Goal: Task Accomplishment & Management: Manage account settings

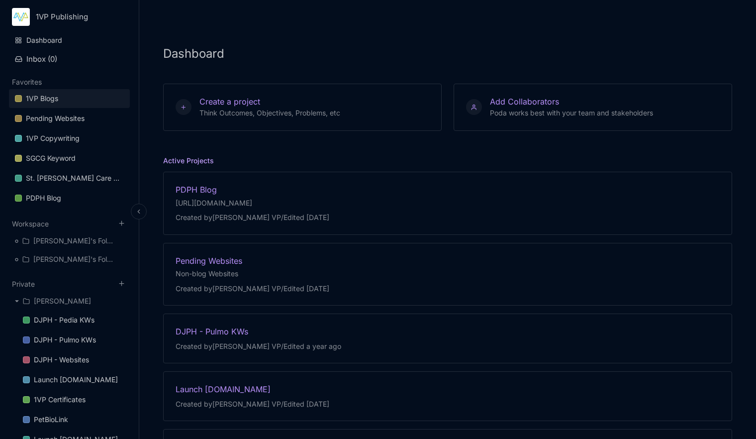
click at [64, 95] on link "1VP Blogs" at bounding box center [69, 98] width 121 height 19
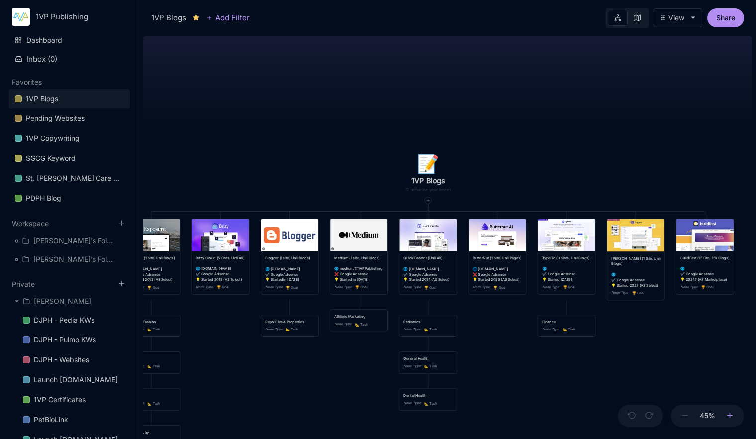
click at [728, 413] on icon at bounding box center [729, 415] width 9 height 9
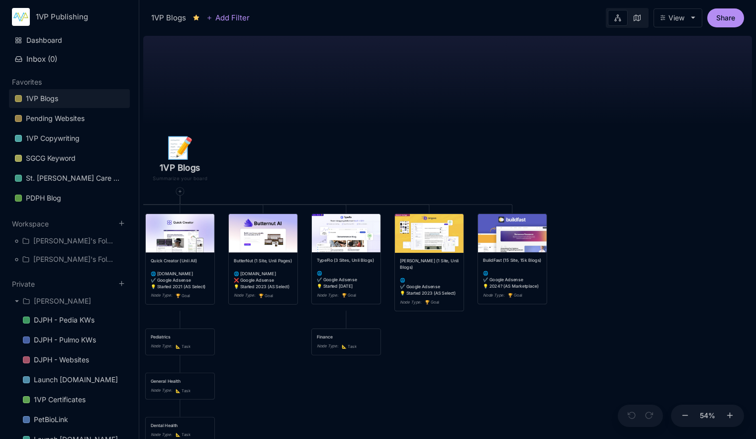
drag, startPoint x: 670, startPoint y: 337, endPoint x: 426, endPoint y: 335, distance: 244.6
click at [426, 335] on div "📝 1VP Blogs Exposure (1 Site, Unli Blogs) 🌐 [DOMAIN_NAME] ❌ Google Adsense 💡 St…" at bounding box center [447, 235] width 609 height 407
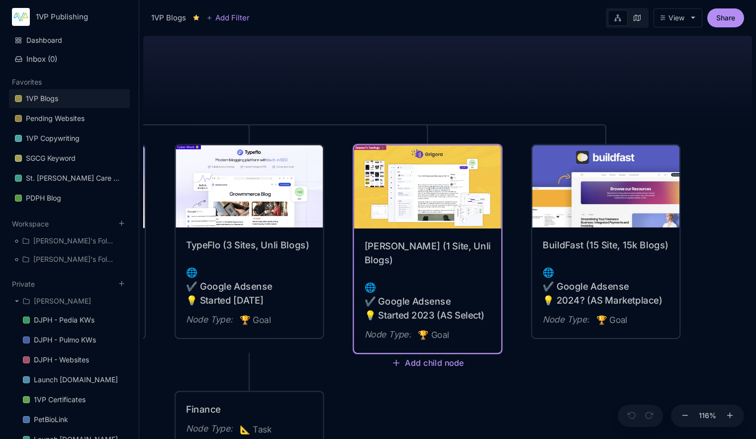
click at [409, 243] on div "[PERSON_NAME] (1 Site, Unli Blogs) 🌐 ✔️ Google Adsense 💡 Started 2023 (AS Selec…" at bounding box center [427, 280] width 126 height 83
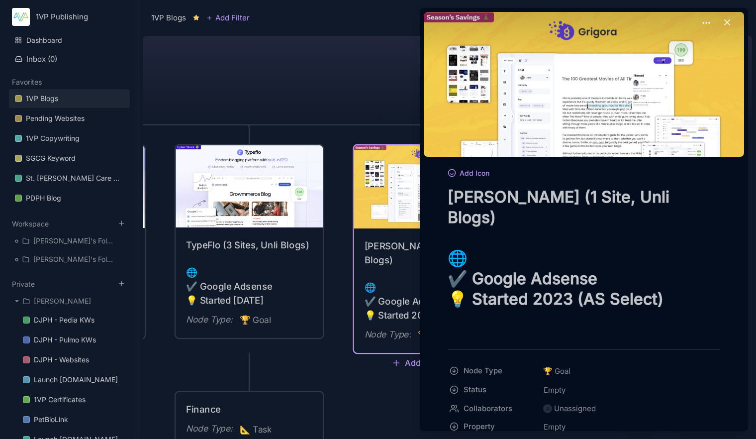
click at [517, 201] on textarea "[PERSON_NAME] (1 Site, Unli Blogs) 🌐 ✔️ Google Adsense 💡 Started 2023 (AS Selec…" at bounding box center [583, 257] width 272 height 143
type textarea "[PERSON_NAME] (4 Site, Unli Blogs) 🌐 ✔️ Google Adsense 💡 Started 2023 (AS Selec…"
click at [321, 108] on div at bounding box center [378, 219] width 756 height 439
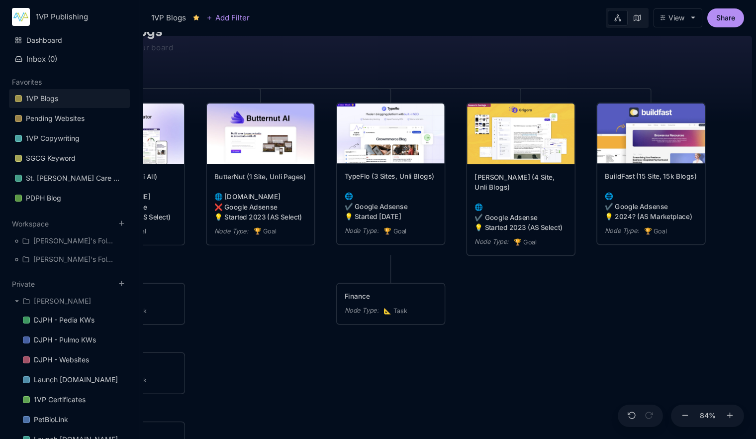
drag, startPoint x: 398, startPoint y: 396, endPoint x: 493, endPoint y: 291, distance: 141.9
click at [493, 291] on div "📝 1VP Blogs Exposure (1 Site, Unli Blogs) 🌐 [DOMAIN_NAME] ❌ Google Adsense 💡 St…" at bounding box center [447, 235] width 609 height 407
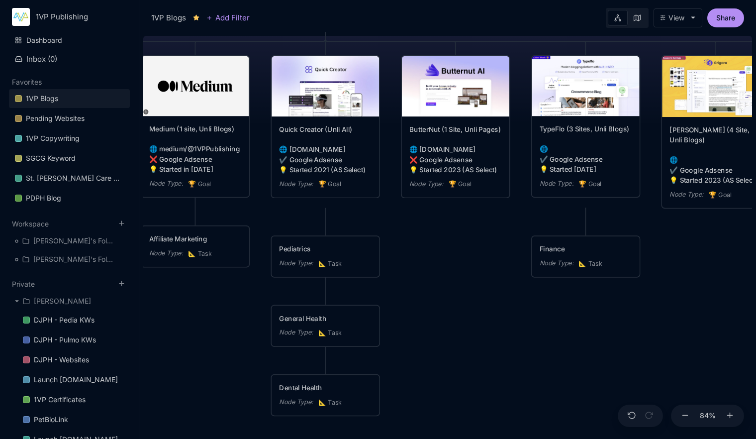
drag, startPoint x: 280, startPoint y: 366, endPoint x: 475, endPoint y: 319, distance: 200.6
click at [475, 319] on div "📝 1VP Blogs Exposure (1 Site, Unli Blogs) 🌐 [DOMAIN_NAME] ❌ Google Adsense 💡 St…" at bounding box center [447, 235] width 609 height 407
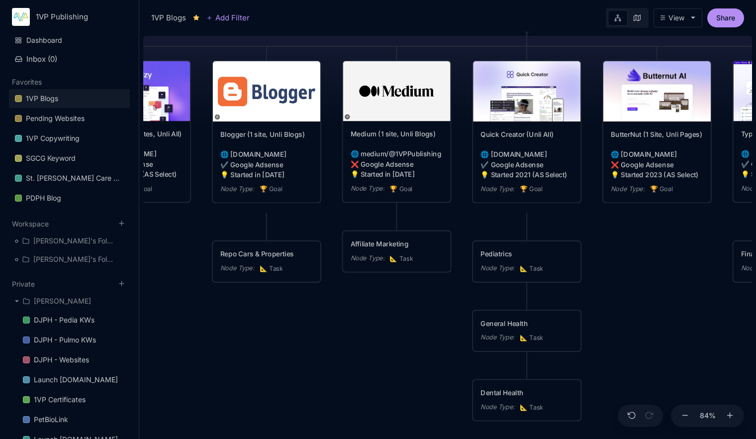
drag, startPoint x: 173, startPoint y: 396, endPoint x: 374, endPoint y: 401, distance: 201.4
click at [374, 401] on div "📝 1VP Blogs Exposure (1 Site, Unli Blogs) 🌐 [DOMAIN_NAME] ❌ Google Adsense 💡 St…" at bounding box center [447, 235] width 609 height 407
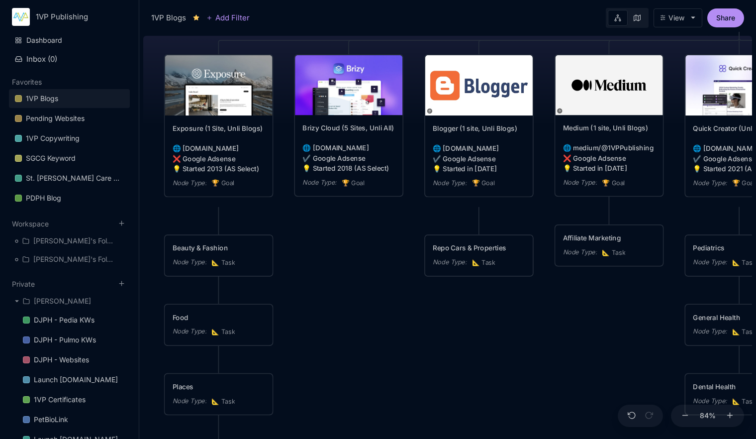
drag, startPoint x: 311, startPoint y: 353, endPoint x: 523, endPoint y: 347, distance: 212.4
click at [523, 347] on div "📝 1VP Blogs Exposure (1 Site, Unli Blogs) 🌐 [DOMAIN_NAME] ❌ Google Adsense 💡 St…" at bounding box center [447, 235] width 609 height 407
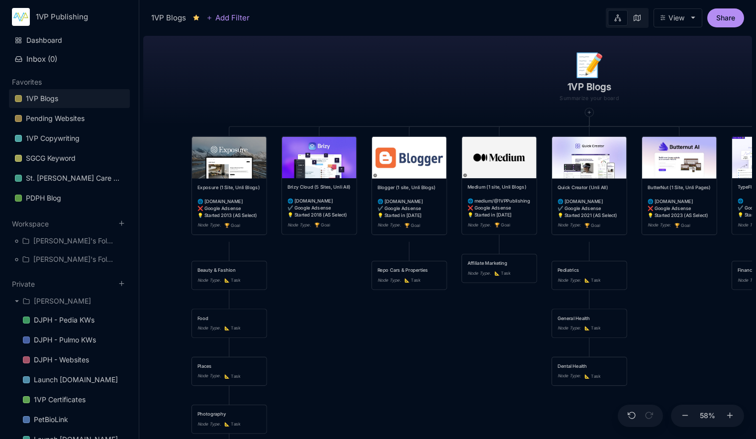
drag, startPoint x: 442, startPoint y: 384, endPoint x: 411, endPoint y: 365, distance: 36.4
click at [411, 365] on div "📝 1VP Blogs Exposure (1 Site, Unli Blogs) 🌐 [DOMAIN_NAME] ❌ Google Adsense 💡 St…" at bounding box center [447, 235] width 609 height 407
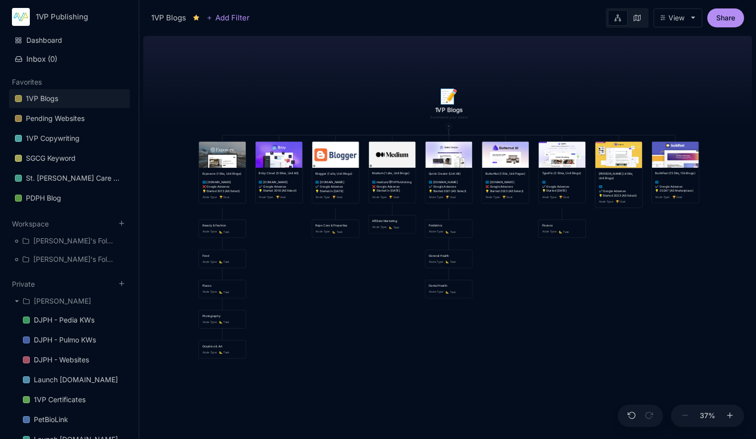
drag, startPoint x: 416, startPoint y: 365, endPoint x: 342, endPoint y: 286, distance: 108.0
click at [342, 286] on div "📝 1VP Blogs Exposure (1 Site, Unli Blogs) 🌐 [DOMAIN_NAME] ❌ Google Adsense 💡 St…" at bounding box center [447, 235] width 609 height 407
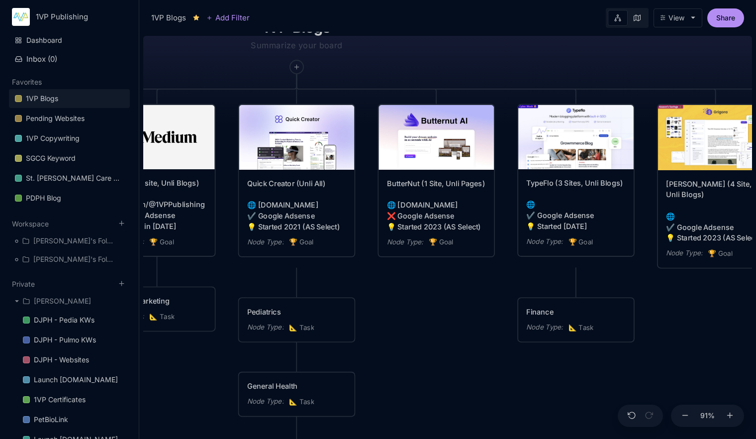
drag, startPoint x: 523, startPoint y: 360, endPoint x: 424, endPoint y: 361, distance: 98.5
click at [424, 361] on div "📝 1VP Blogs Exposure (1 Site, Unli Blogs) 🌐 [DOMAIN_NAME] ❌ Google Adsense 💡 St…" at bounding box center [447, 235] width 609 height 407
click at [297, 68] on icon at bounding box center [296, 66] width 7 height 7
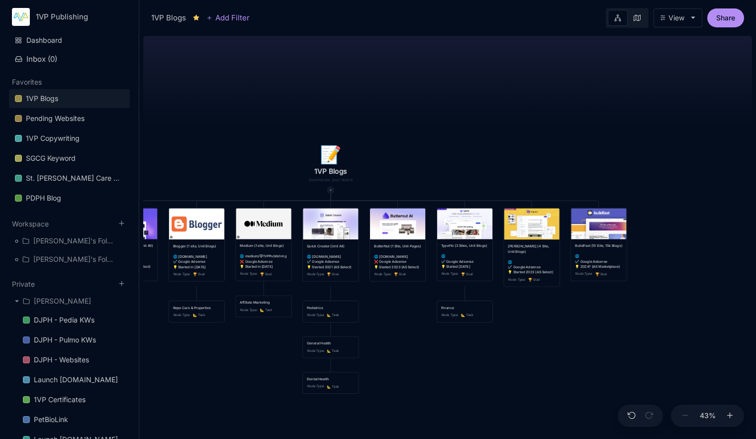
click at [332, 192] on div at bounding box center [330, 189] width 6 height 6
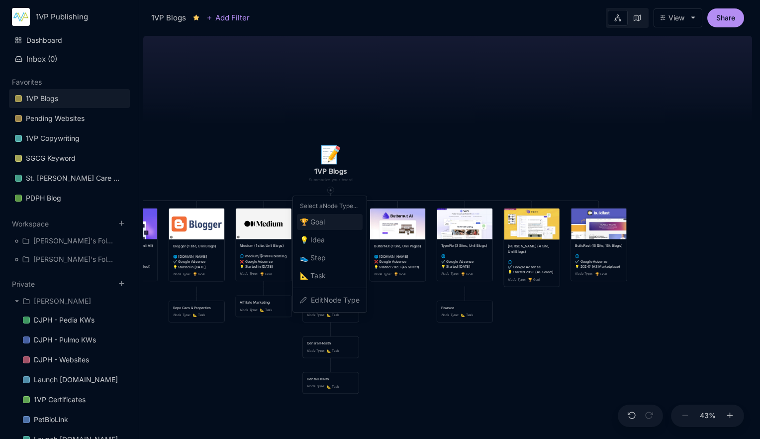
click at [329, 224] on div "🏆 Goal" at bounding box center [330, 222] width 66 height 16
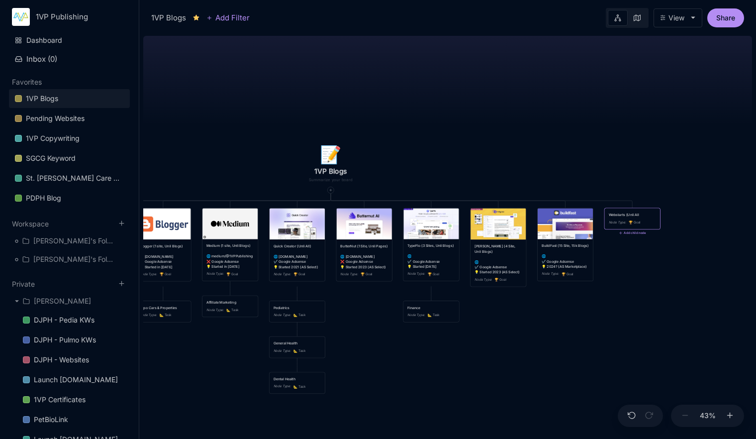
type textarea "Webstarts (Unli All)"
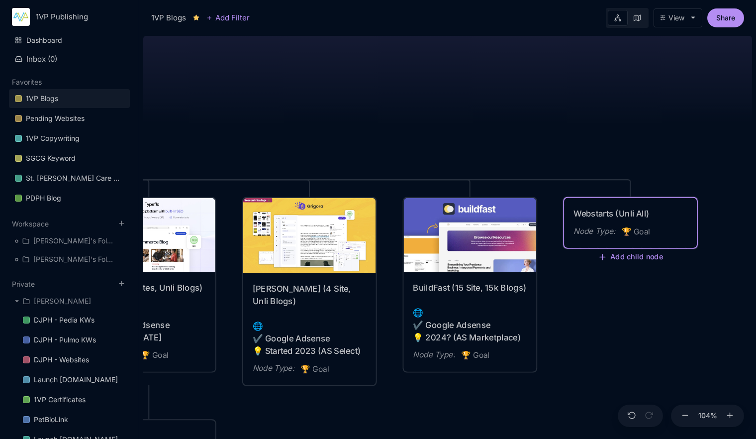
click at [613, 199] on div "Webstarts (Unli All) Node Type : 🏆 Goal" at bounding box center [630, 223] width 132 height 50
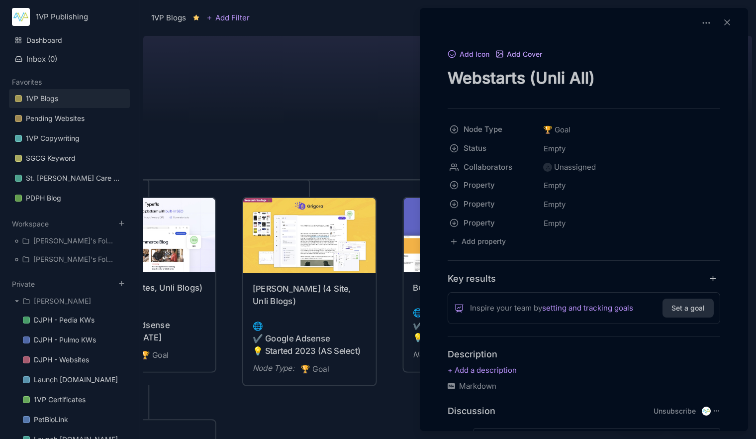
click at [523, 51] on button "Add Cover" at bounding box center [518, 54] width 47 height 9
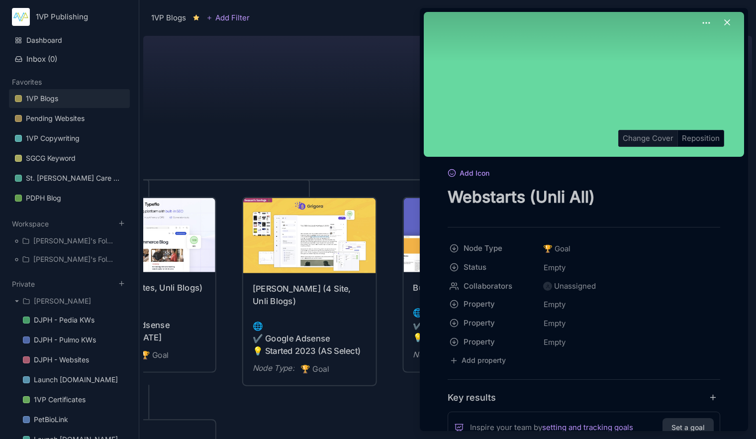
click at [623, 135] on div "Change Cover" at bounding box center [648, 138] width 59 height 16
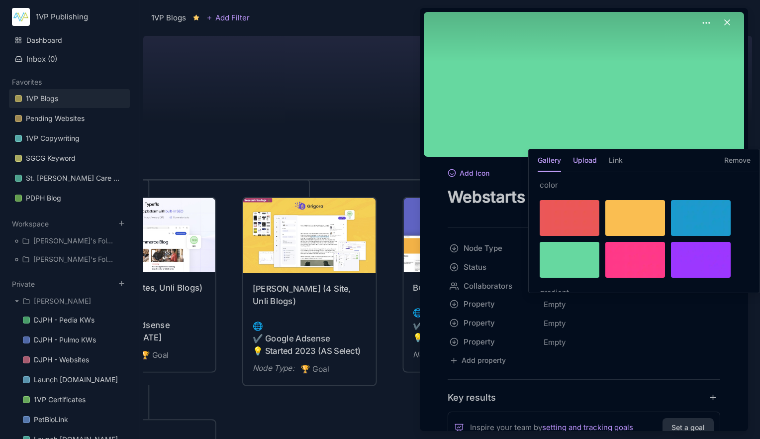
click at [587, 162] on h5 "Upload" at bounding box center [585, 163] width 24 height 17
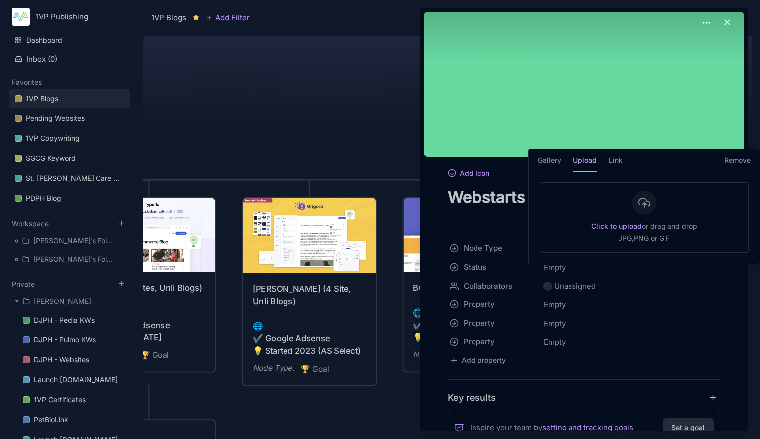
click at [606, 228] on strong "Click to upload" at bounding box center [616, 226] width 50 height 8
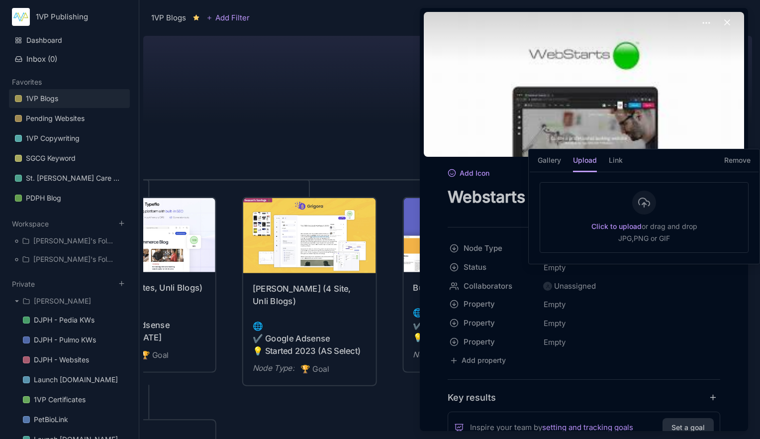
click at [582, 161] on h5 "Upload" at bounding box center [585, 163] width 24 height 17
click at [608, 224] on strong "Click to upload" at bounding box center [616, 226] width 50 height 8
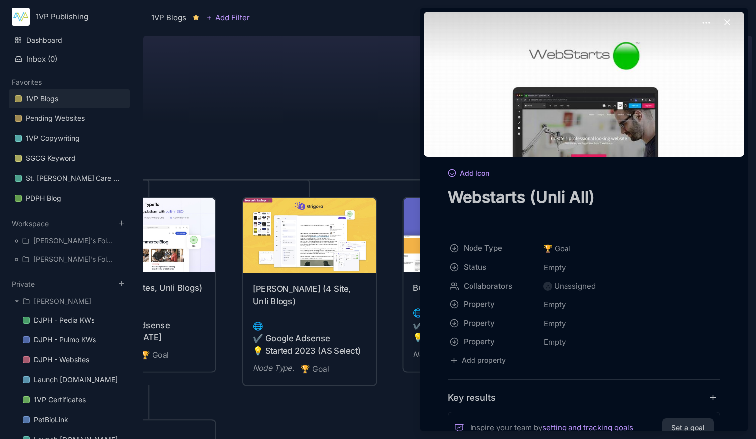
click at [497, 218] on div "Add Icon Webstarts (Unli All) Node Type 🏆 Goal Status Empty Collaborators Unass…" at bounding box center [584, 393] width 320 height 452
click at [623, 190] on textarea "Webstarts (Unli All)" at bounding box center [583, 196] width 272 height 20
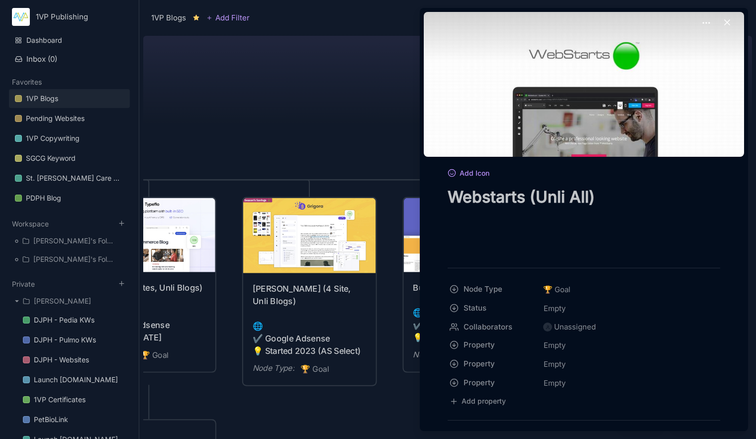
click at [458, 242] on textarea "Webstarts (Unli All)" at bounding box center [583, 216] width 272 height 61
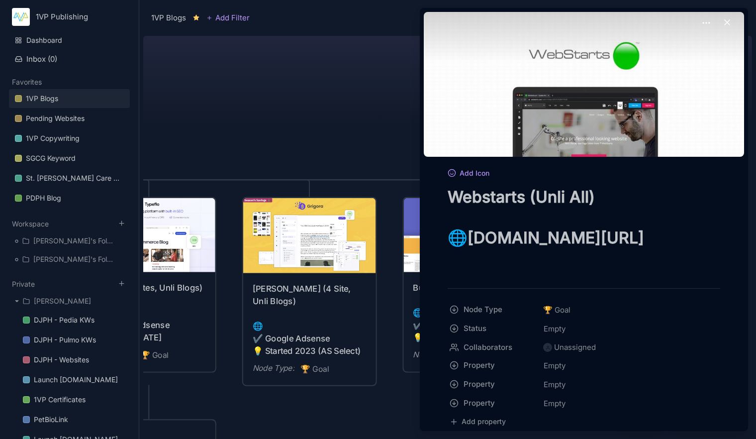
drag, startPoint x: 475, startPoint y: 269, endPoint x: 452, endPoint y: 268, distance: 23.4
click at [452, 268] on div "Webstarts (Unli All) 🌐[DOMAIN_NAME][URL]" at bounding box center [583, 230] width 272 height 89
click at [628, 257] on textarea "Webstarts (Unli All) 🌐 [DOMAIN_NAME][URL] ✔️ Google Adsense" at bounding box center [583, 227] width 272 height 82
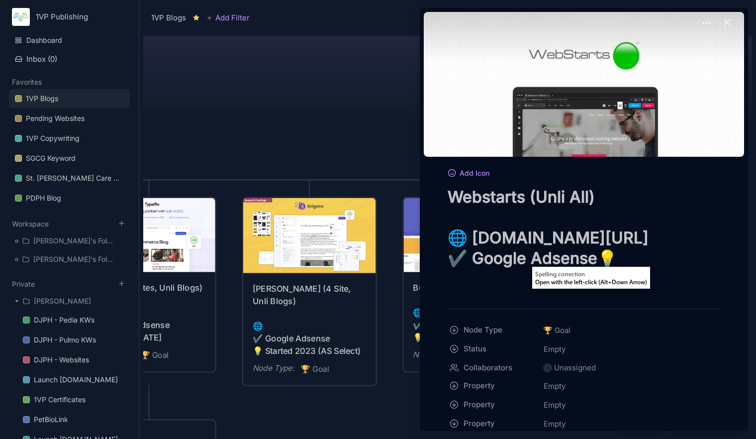
click at [666, 272] on textarea "Webstarts (Unli All) 🌐 [DOMAIN_NAME][URL] ✔️ Google Adsense💡" at bounding box center [583, 237] width 272 height 102
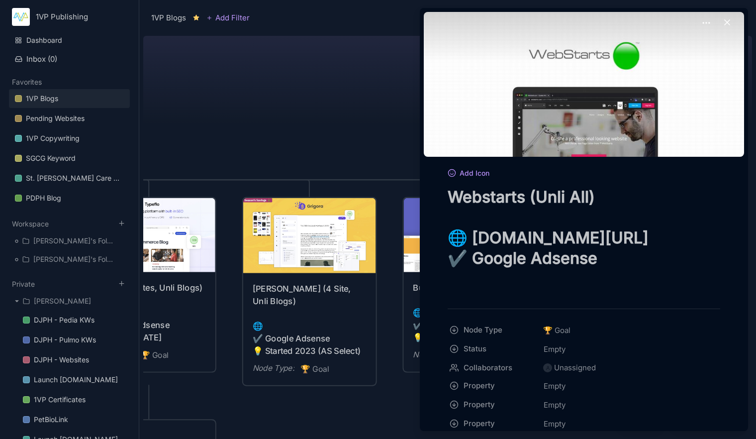
paste textarea "💡"
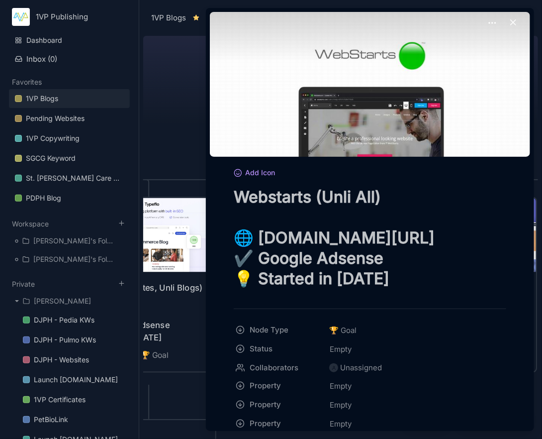
type textarea "Webstarts (Unli All) 🌐 [DOMAIN_NAME][URL] ✔️ Google Adsense 💡 Started in [DATE]"
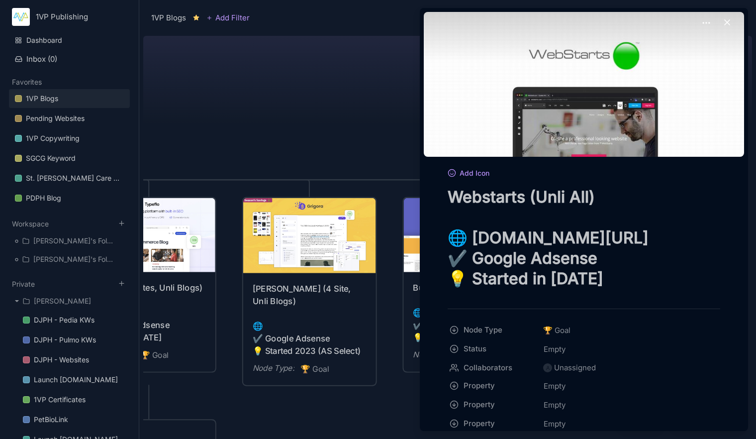
click at [724, 25] on icon at bounding box center [727, 22] width 10 height 10
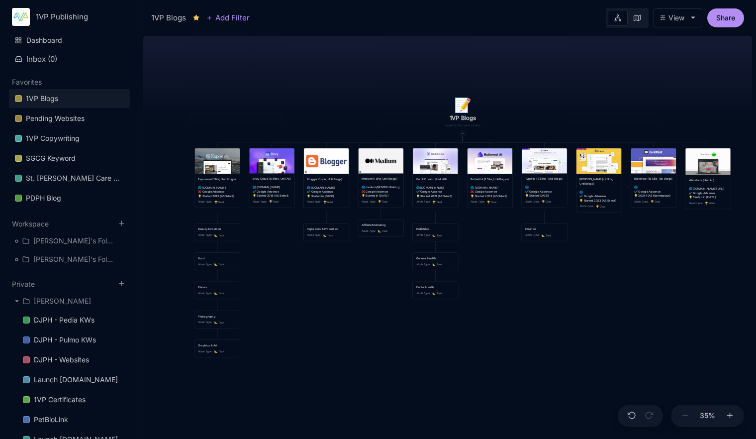
drag, startPoint x: 381, startPoint y: 329, endPoint x: 543, endPoint y: 343, distance: 162.2
click at [543, 343] on div "📝 1VP Blogs Exposure (1 Site, Unli Blogs) 🌐 [DOMAIN_NAME] ❌ Google Adsense 💡 St…" at bounding box center [447, 235] width 609 height 407
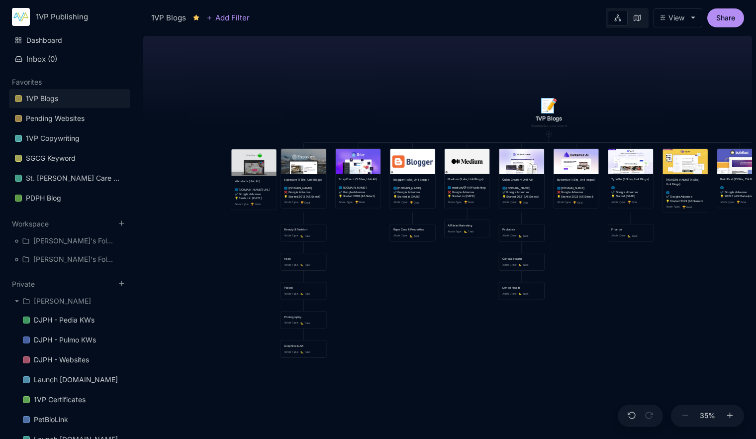
drag, startPoint x: 702, startPoint y: 156, endPoint x: 248, endPoint y: 157, distance: 454.5
click at [248, 157] on img at bounding box center [253, 162] width 45 height 26
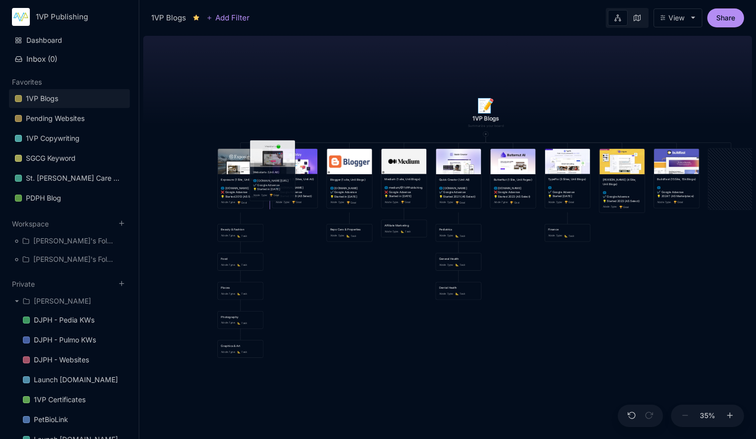
drag, startPoint x: 731, startPoint y: 165, endPoint x: 273, endPoint y: 156, distance: 458.5
click at [273, 156] on img at bounding box center [272, 153] width 45 height 26
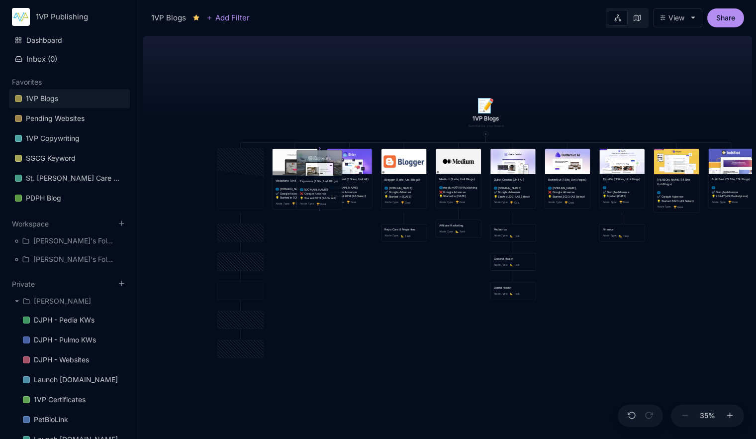
drag, startPoint x: 239, startPoint y: 159, endPoint x: 318, endPoint y: 160, distance: 79.1
click at [318, 160] on img at bounding box center [319, 162] width 45 height 25
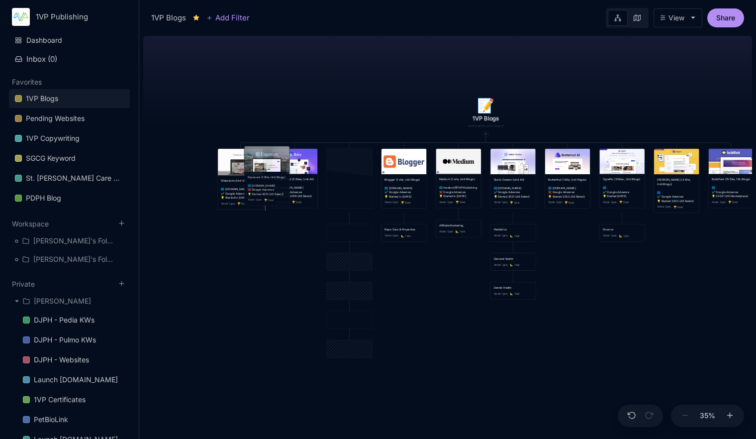
drag, startPoint x: 347, startPoint y: 163, endPoint x: 264, endPoint y: 161, distance: 82.6
click at [264, 161] on img at bounding box center [266, 158] width 45 height 25
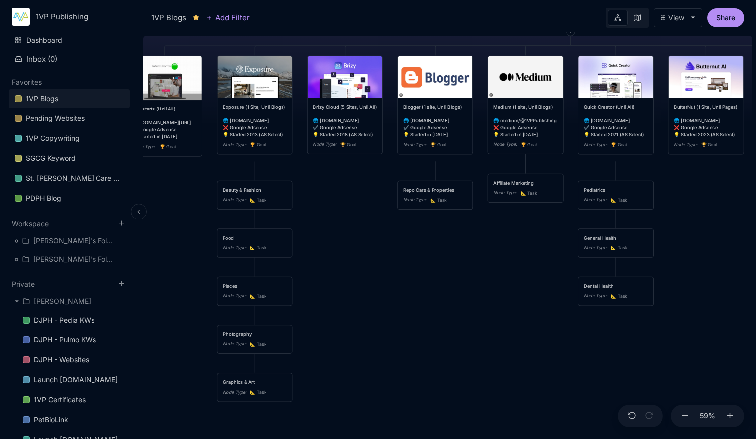
click at [138, 210] on polyline at bounding box center [138, 211] width 1 height 3
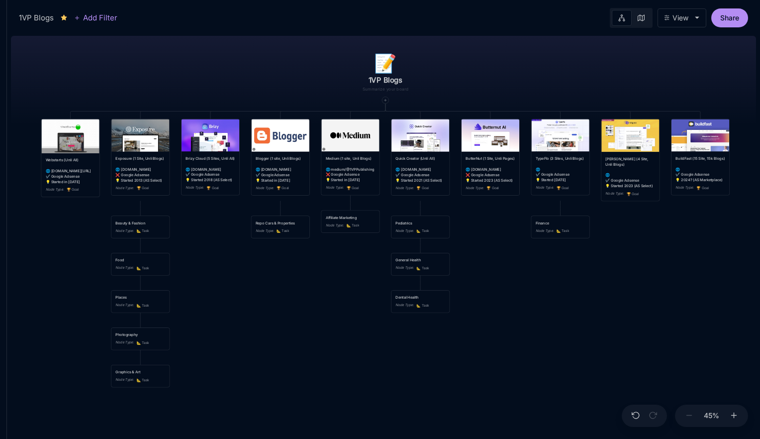
drag, startPoint x: 392, startPoint y: 355, endPoint x: 363, endPoint y: 353, distance: 28.9
click at [363, 353] on div "📝 1VP Blogs Webstarts (Unli All) 🌐 [DOMAIN_NAME][URL] ✔️ Google Adsense 💡 Start…" at bounding box center [383, 235] width 745 height 407
